Goal: Transaction & Acquisition: Purchase product/service

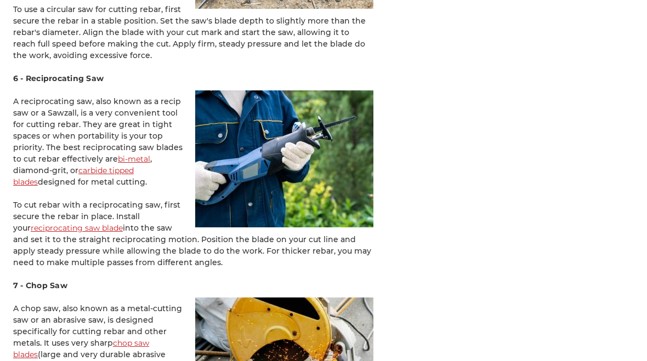
scroll to position [1838, 0]
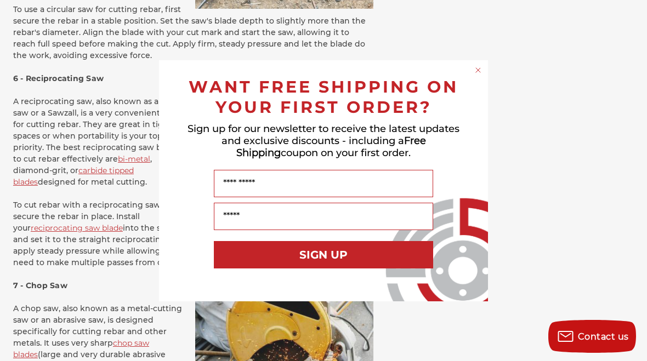
click at [532, 259] on div "Close dialog WANT FREE SHIPPING ON YOUR FIRST ORDER? Sign up for our newsletter…" at bounding box center [323, 180] width 647 height 361
click at [489, 65] on div "Close dialog WANT FREE SHIPPING ON YOUR FIRST ORDER? Sign up for our newsletter…" at bounding box center [323, 180] width 351 height 241
click at [475, 73] on icon "Close dialog" at bounding box center [477, 70] width 11 height 11
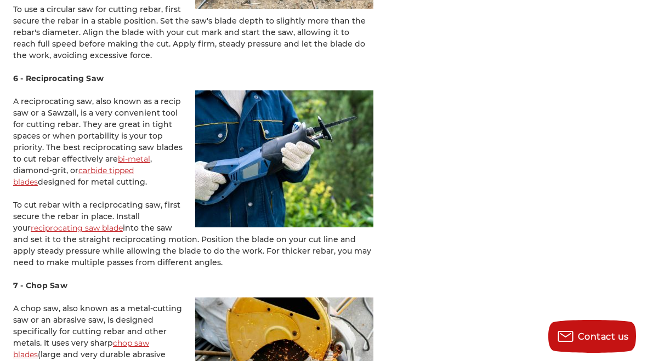
click at [78, 165] on link "carbide tipped blades" at bounding box center [73, 175] width 121 height 21
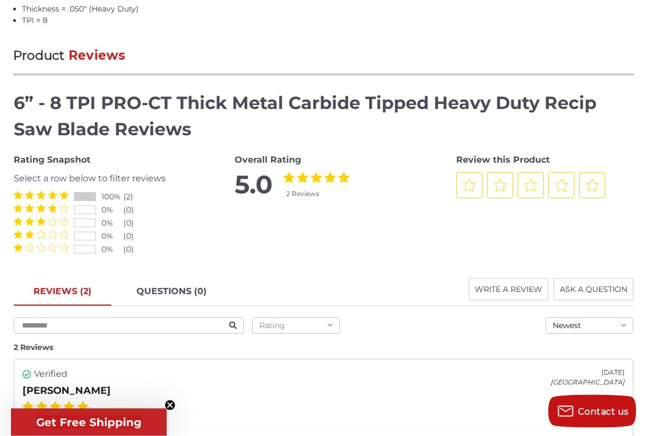
scroll to position [1527, 0]
click at [119, 199] on div "100%" at bounding box center [112, 197] width 22 height 12
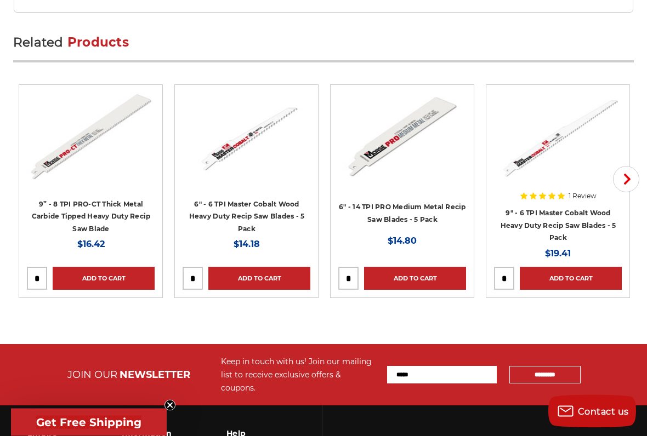
scroll to position [2223, 0]
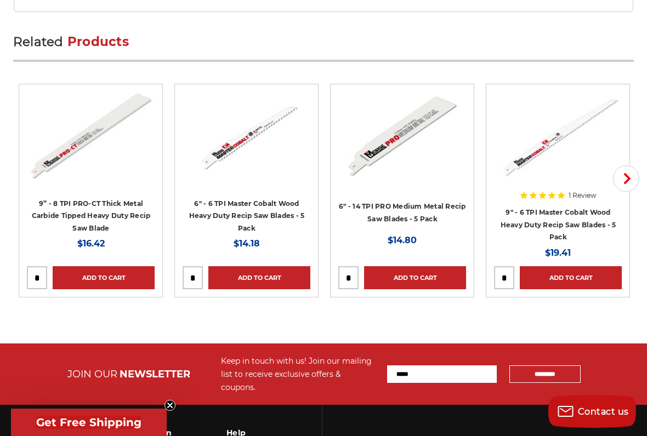
click at [112, 227] on div at bounding box center [79, 160] width 104 height 137
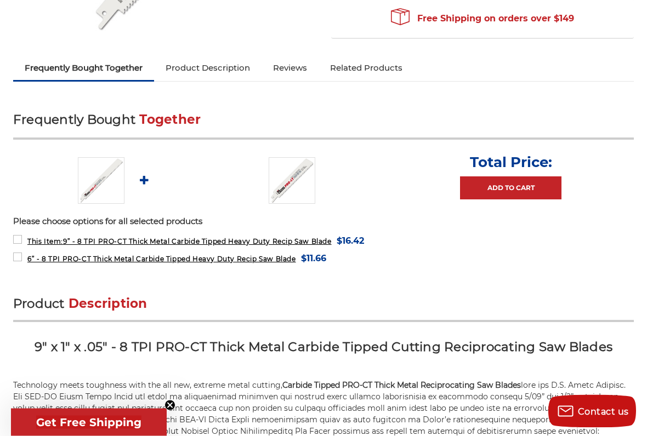
scroll to position [331, 0]
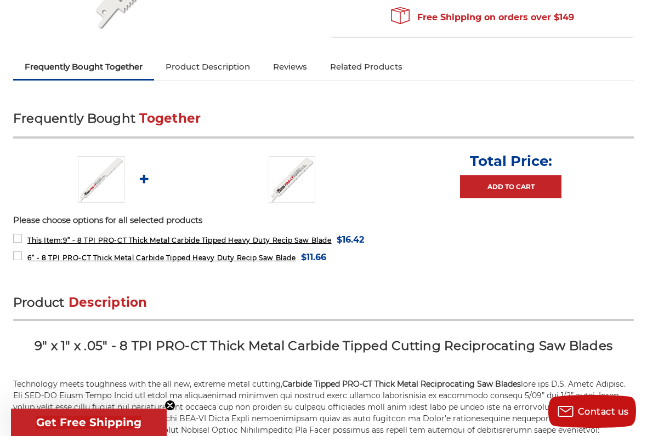
click at [116, 176] on img at bounding box center [101, 179] width 47 height 47
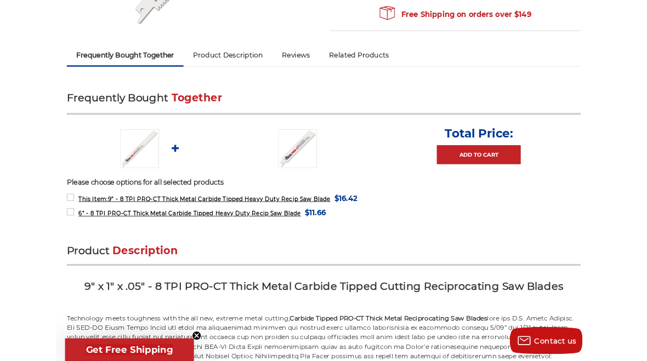
scroll to position [362, 0]
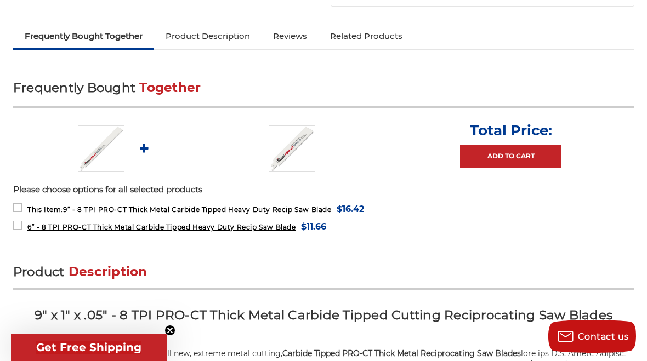
click at [296, 156] on img at bounding box center [292, 148] width 47 height 47
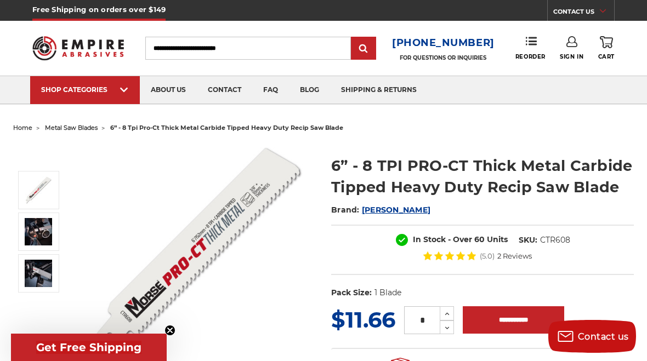
click at [614, 45] on link "0 Cart" at bounding box center [606, 48] width 16 height 24
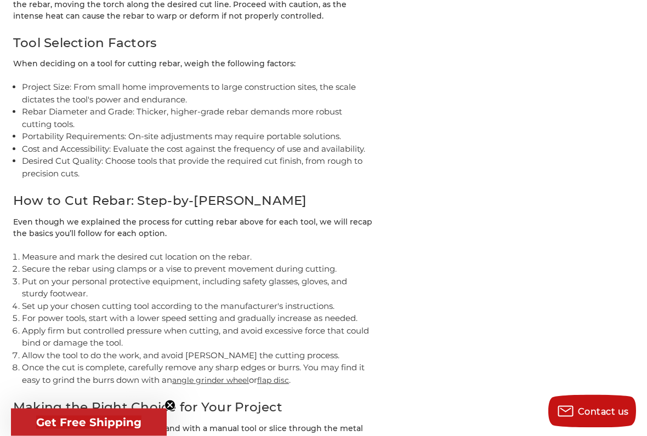
scroll to position [2983, 0]
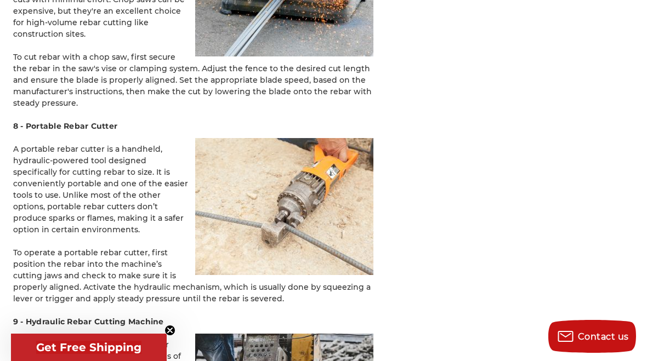
scroll to position [2200, 0]
